Goal: Transaction & Acquisition: Download file/media

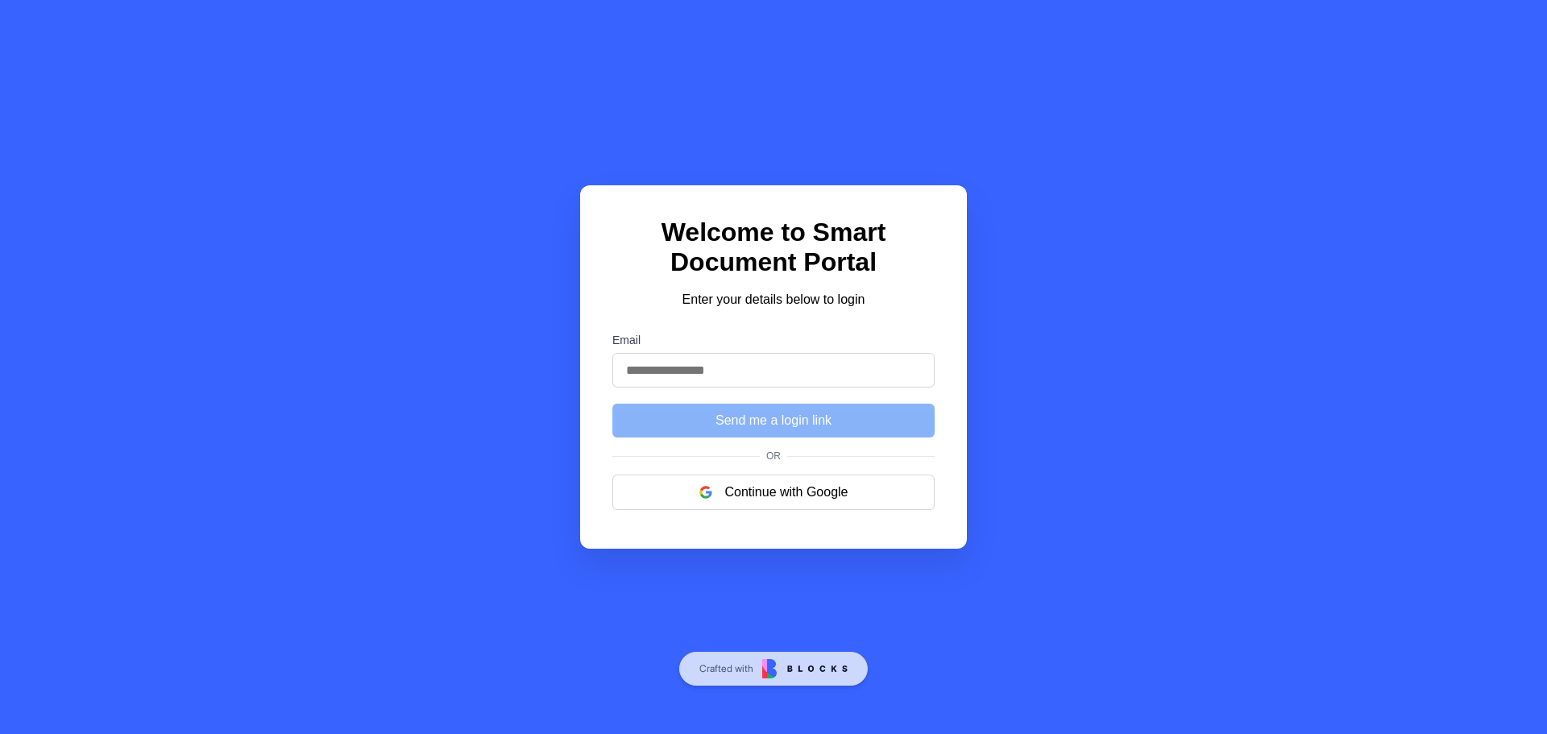
click at [749, 384] on input "Email" at bounding box center [773, 370] width 322 height 35
drag, startPoint x: 587, startPoint y: 444, endPoint x: 617, endPoint y: 453, distance: 31.9
click at [587, 444] on div "Welcome to Smart Document Portal Enter your details below to login Email Send m…" at bounding box center [773, 366] width 387 height 363
click at [788, 504] on button "Continue with Google" at bounding box center [773, 492] width 322 height 35
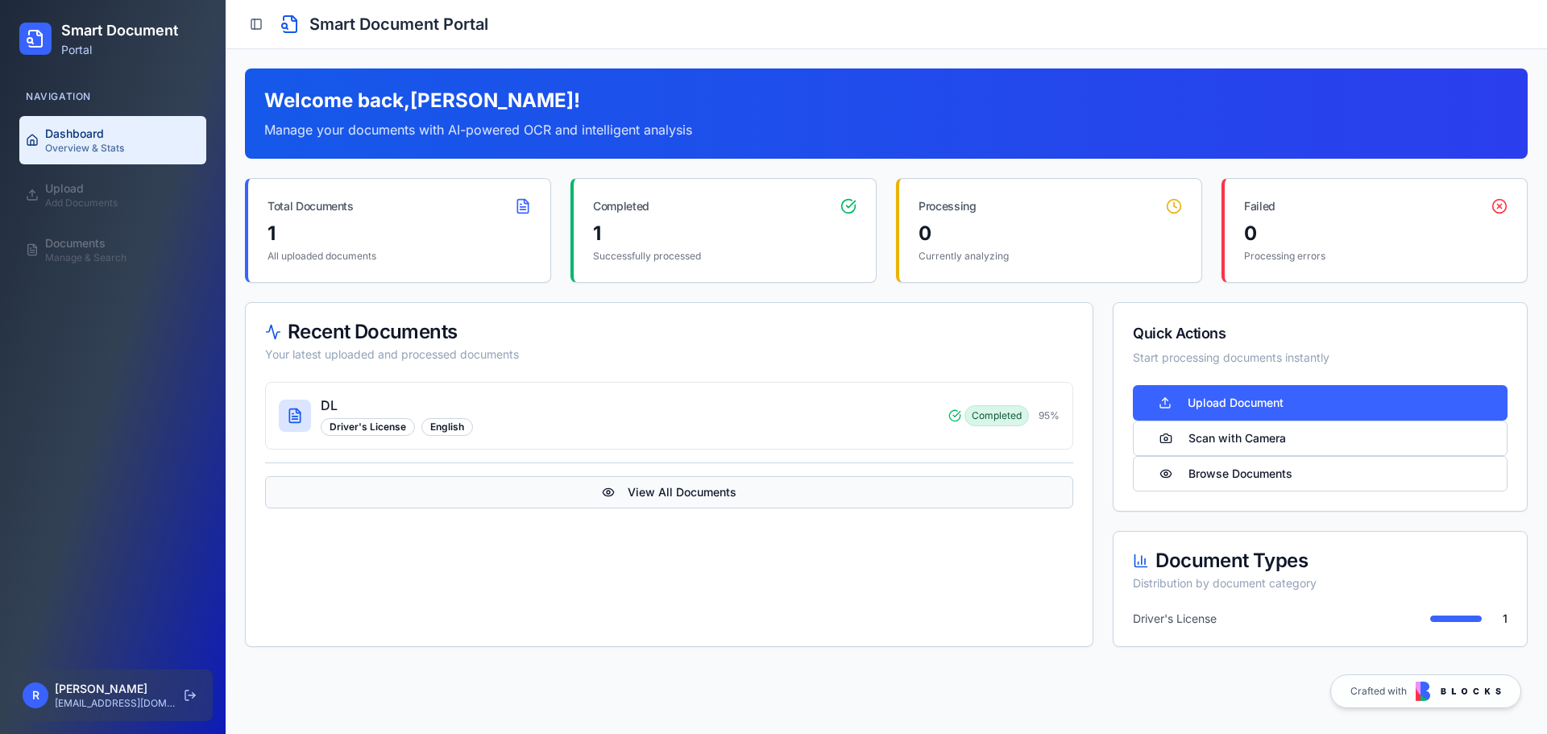
click at [663, 492] on button "View All Documents" at bounding box center [669, 492] width 808 height 32
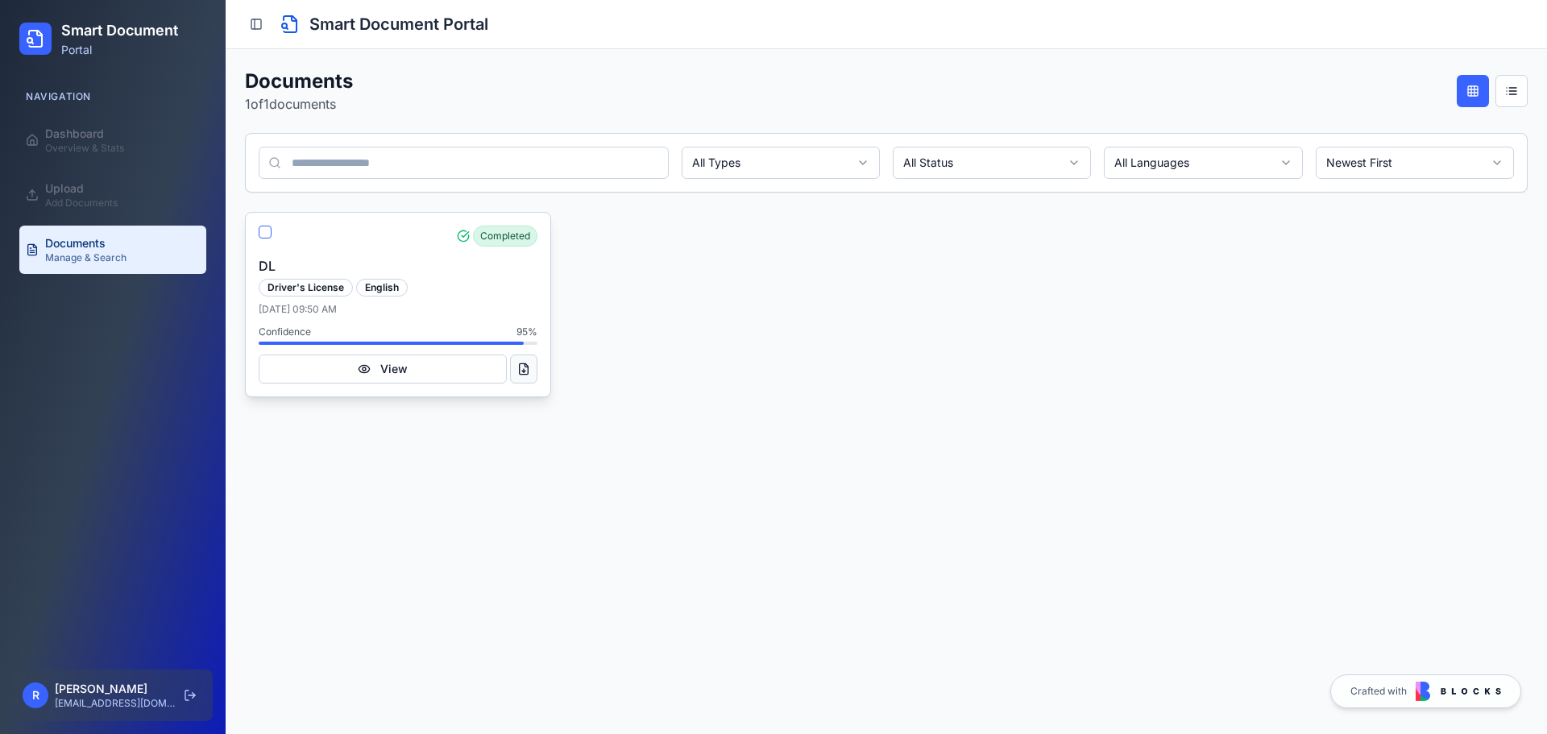
click at [529, 372] on button at bounding box center [523, 369] width 27 height 29
click at [390, 372] on button "View" at bounding box center [383, 369] width 248 height 29
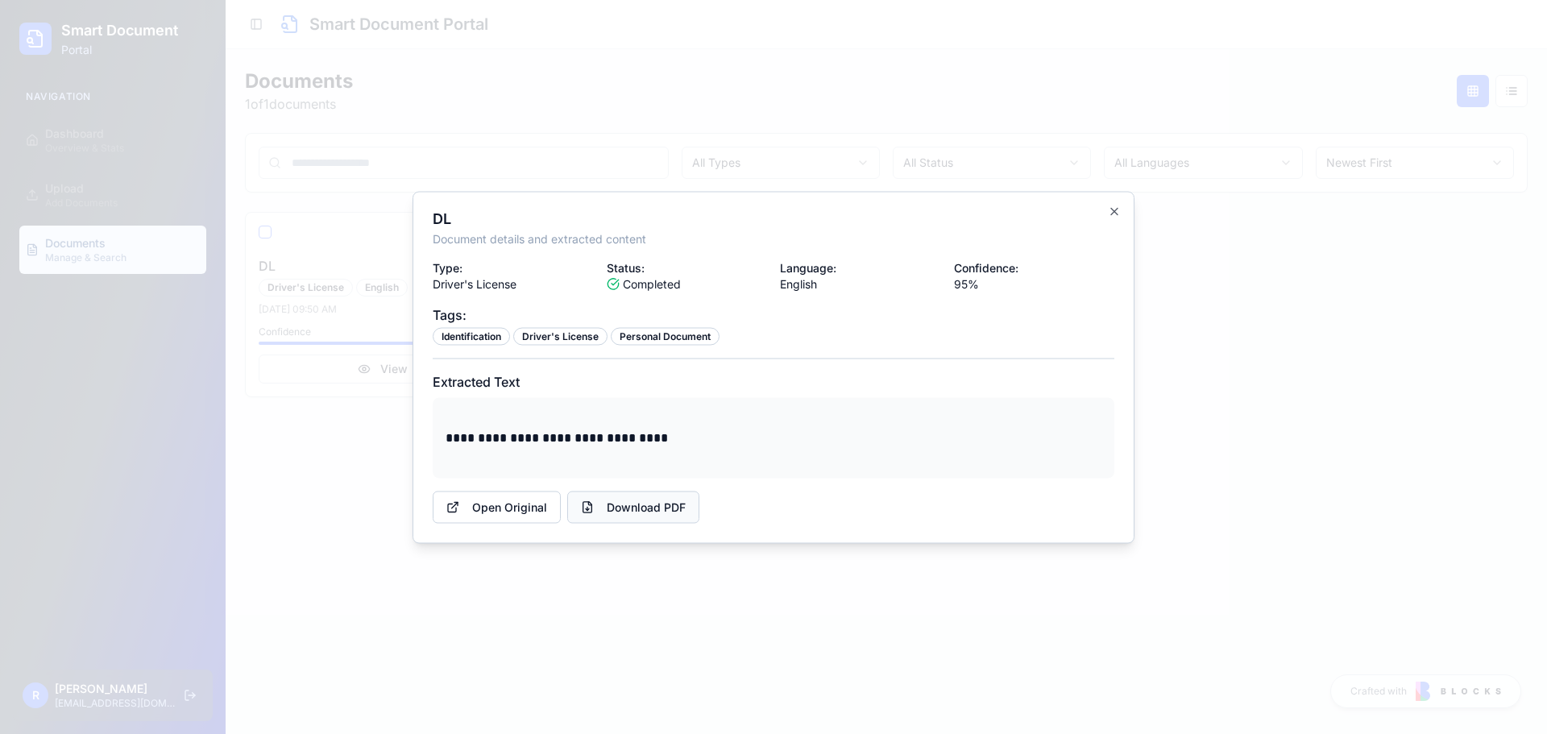
click at [639, 515] on link "Download PDF" at bounding box center [633, 507] width 132 height 32
